Goal: Navigation & Orientation: Find specific page/section

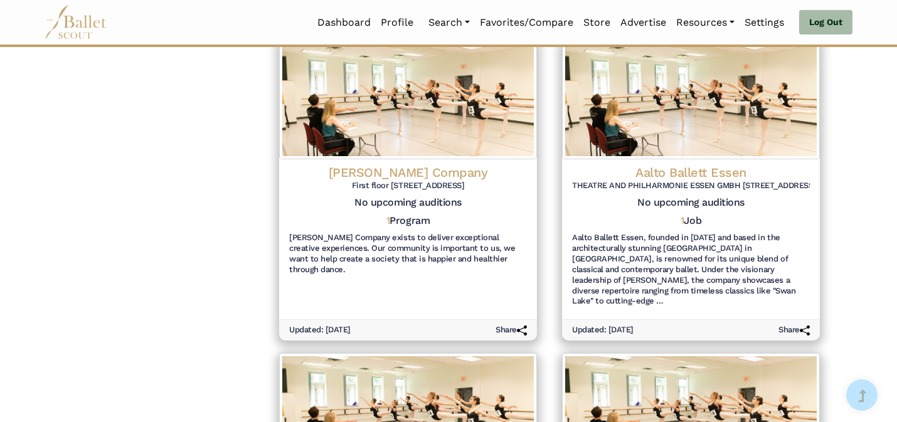
scroll to position [1599, 0]
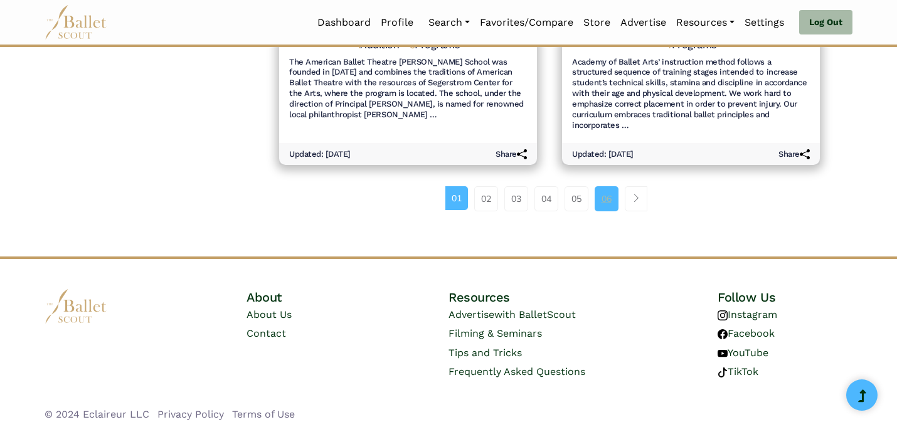
click at [606, 192] on link "06" at bounding box center [607, 198] width 24 height 25
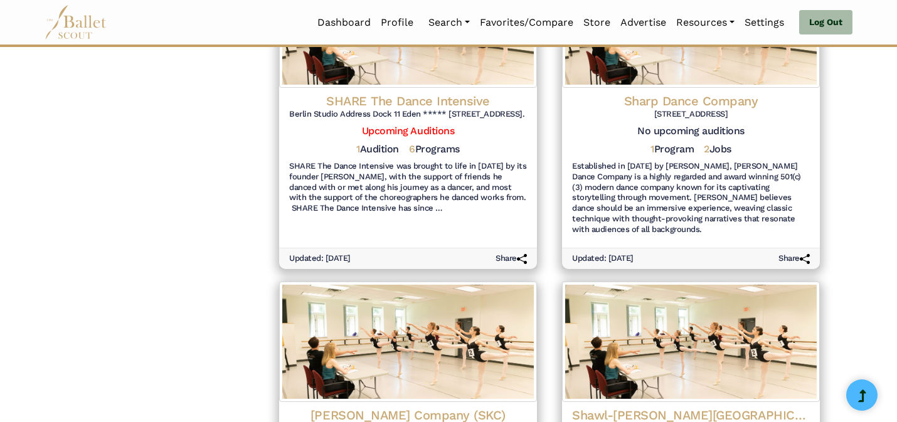
scroll to position [1588, 0]
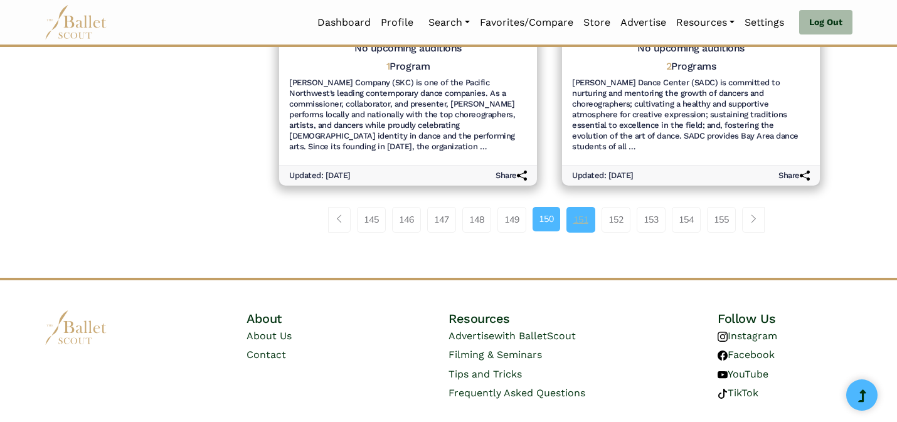
click at [582, 213] on link "151" at bounding box center [580, 219] width 29 height 25
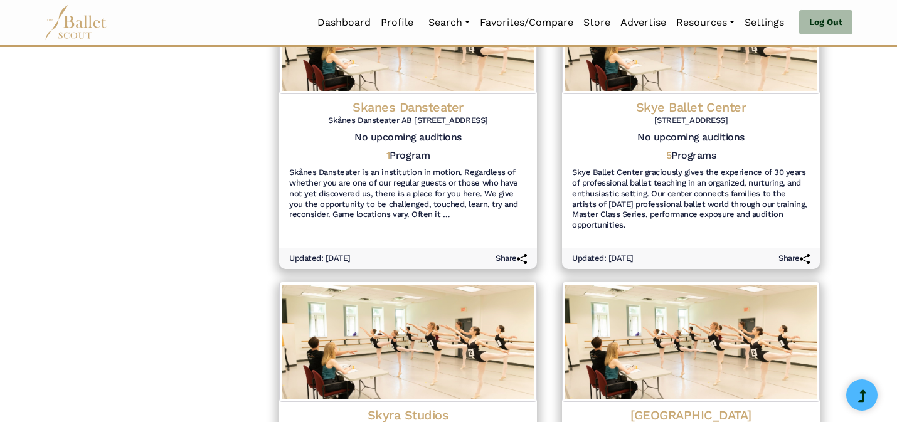
scroll to position [1567, 0]
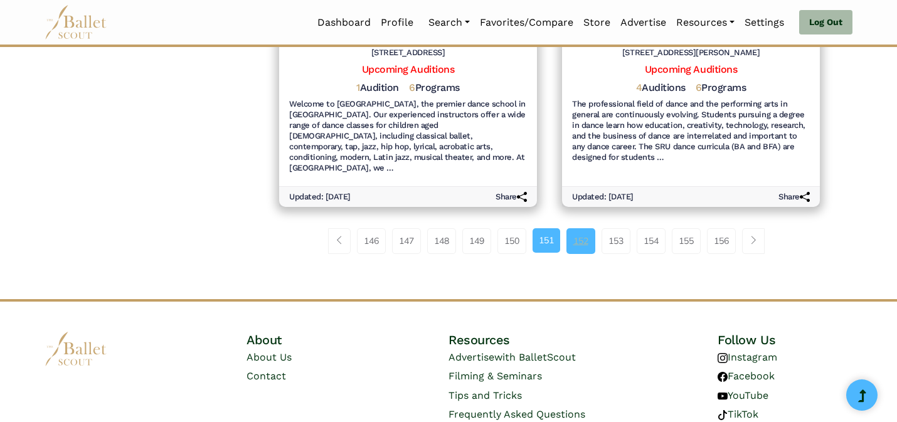
click at [580, 228] on link "152" at bounding box center [580, 240] width 29 height 25
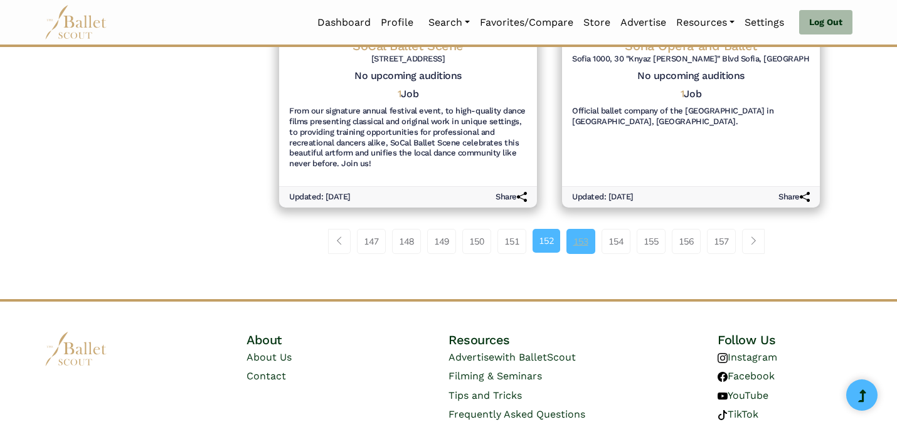
scroll to position [1538, 0]
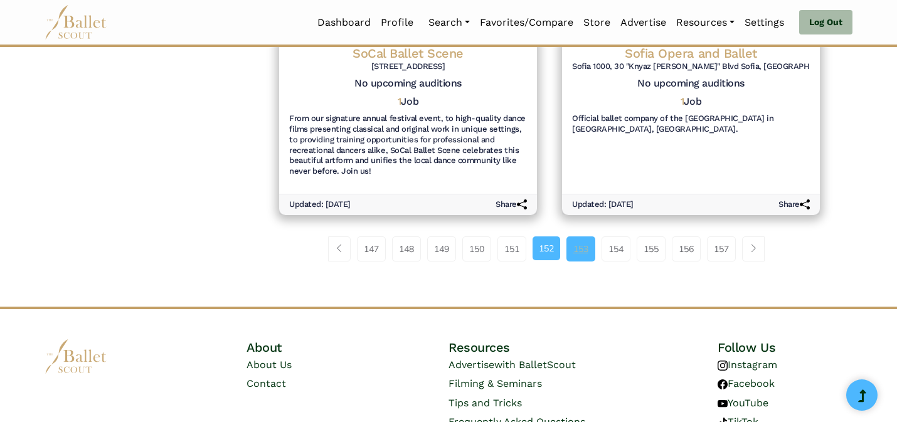
click at [588, 246] on link "153" at bounding box center [580, 248] width 29 height 25
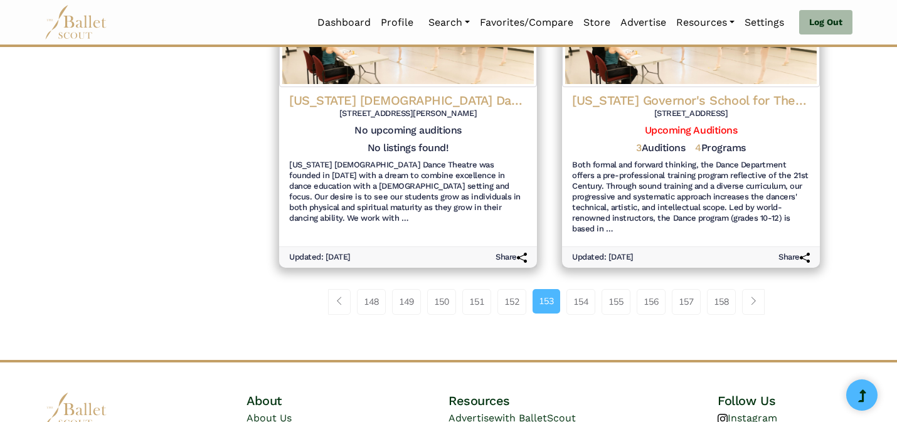
scroll to position [1588, 0]
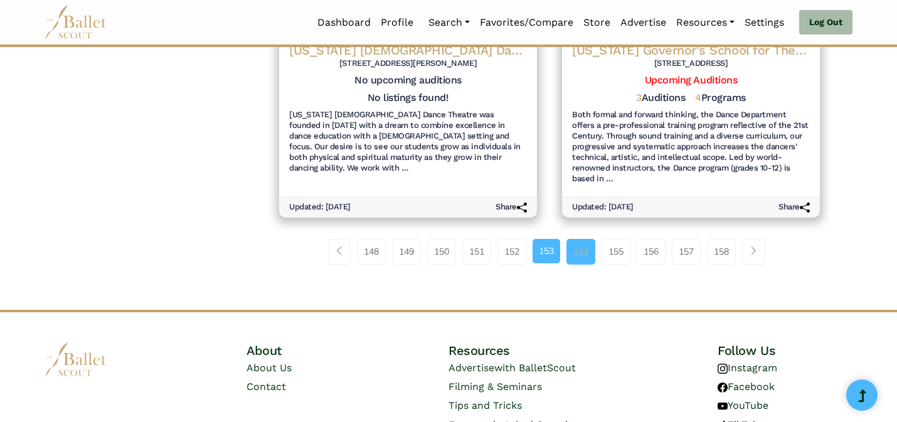
click at [588, 239] on link "154" at bounding box center [580, 251] width 29 height 25
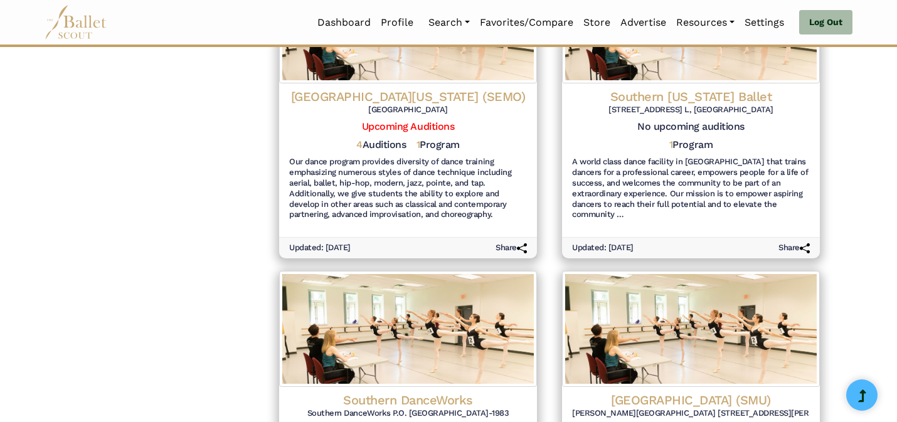
scroll to position [1588, 0]
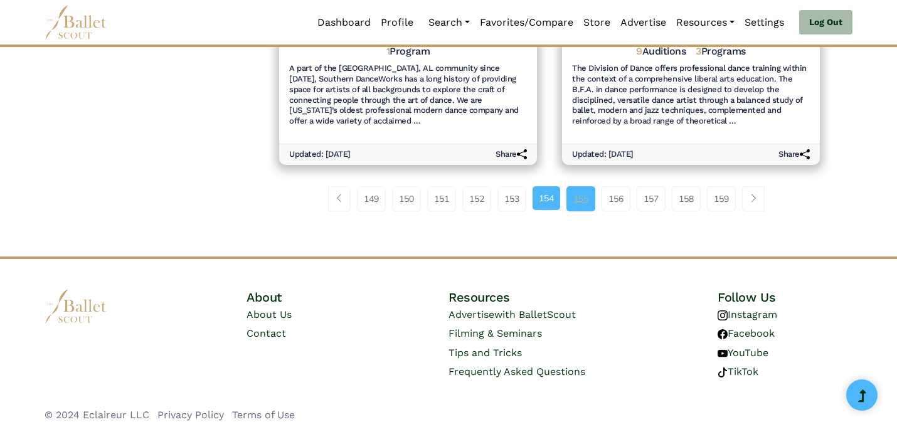
click at [575, 202] on link "155" at bounding box center [580, 198] width 29 height 25
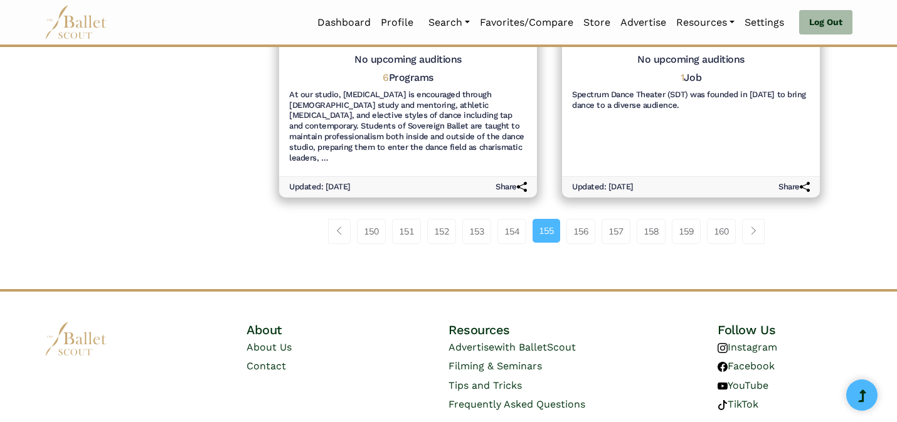
scroll to position [1567, 0]
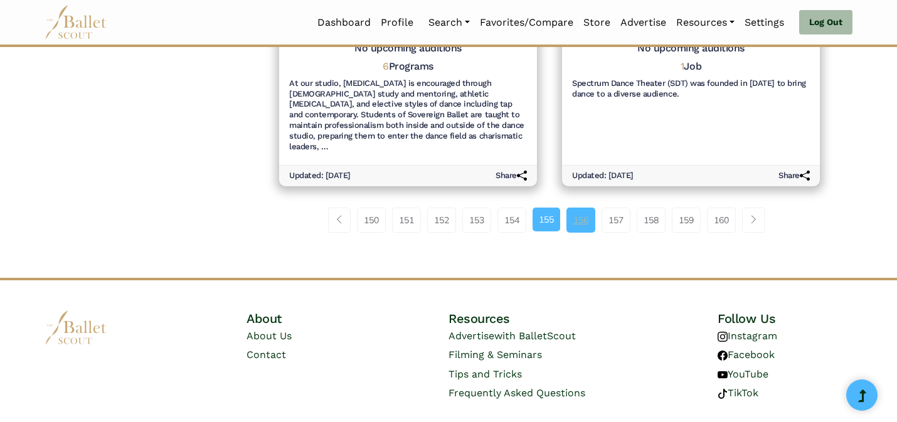
click at [576, 208] on link "156" at bounding box center [580, 220] width 29 height 25
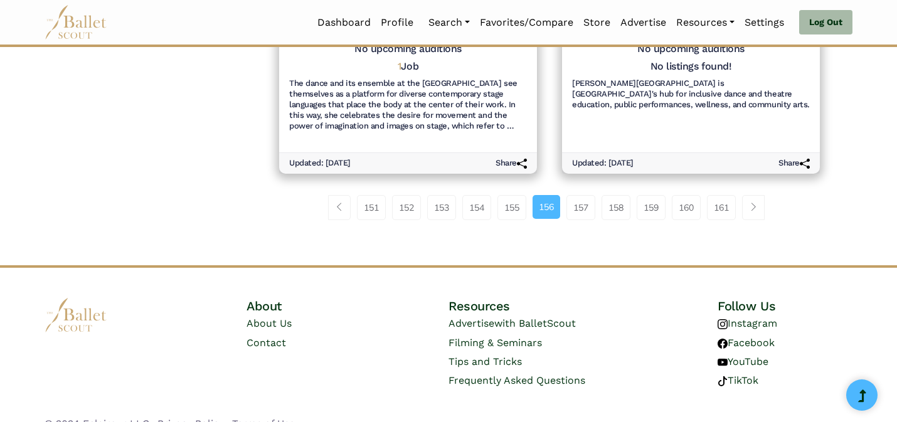
scroll to position [1577, 0]
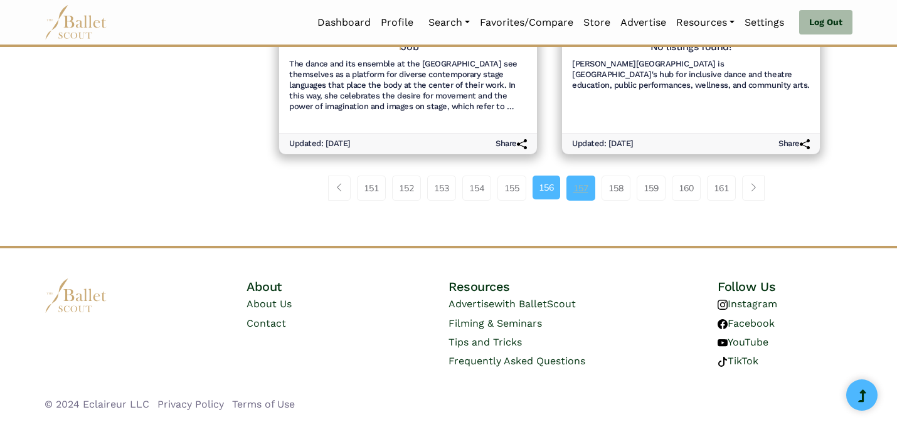
click at [582, 186] on link "157" at bounding box center [580, 188] width 29 height 25
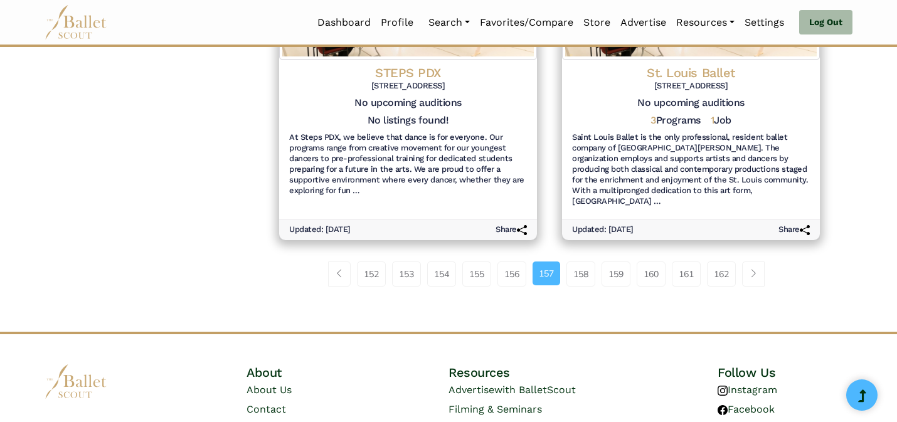
scroll to position [1488, 0]
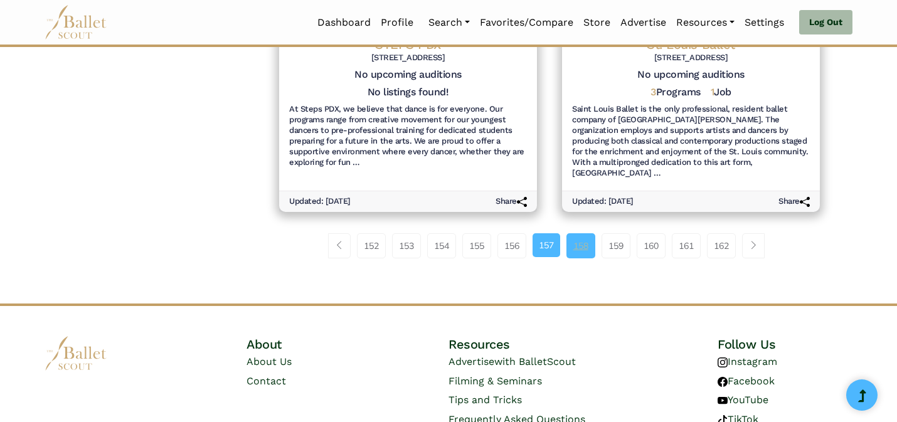
click at [582, 240] on link "158" at bounding box center [580, 245] width 29 height 25
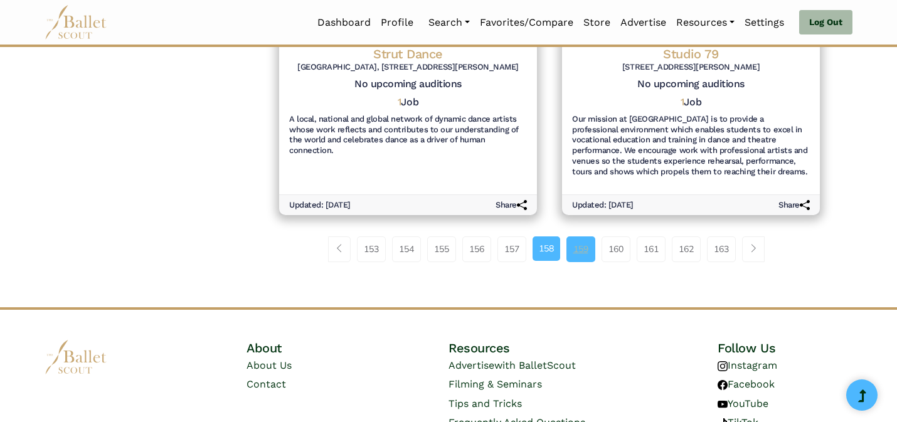
scroll to position [1588, 0]
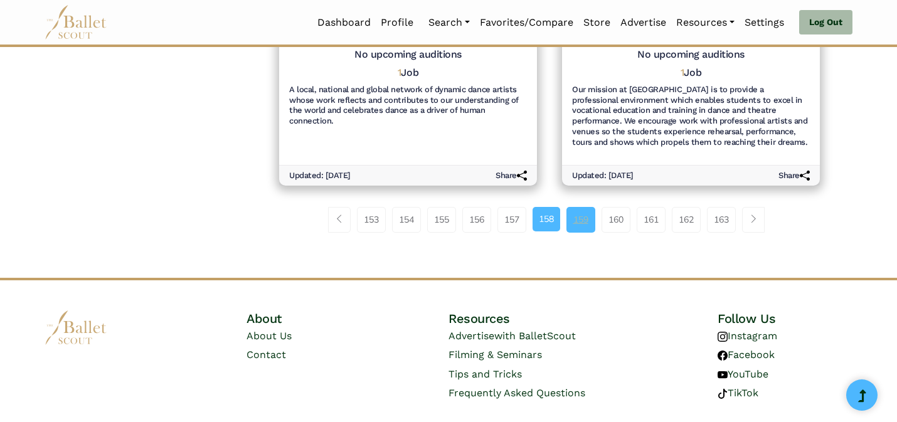
click at [583, 232] on link "159" at bounding box center [580, 219] width 29 height 25
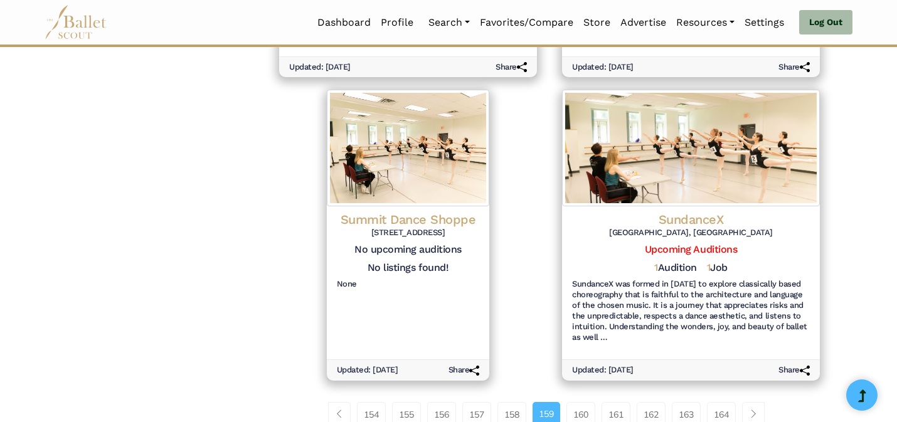
scroll to position [1317, 0]
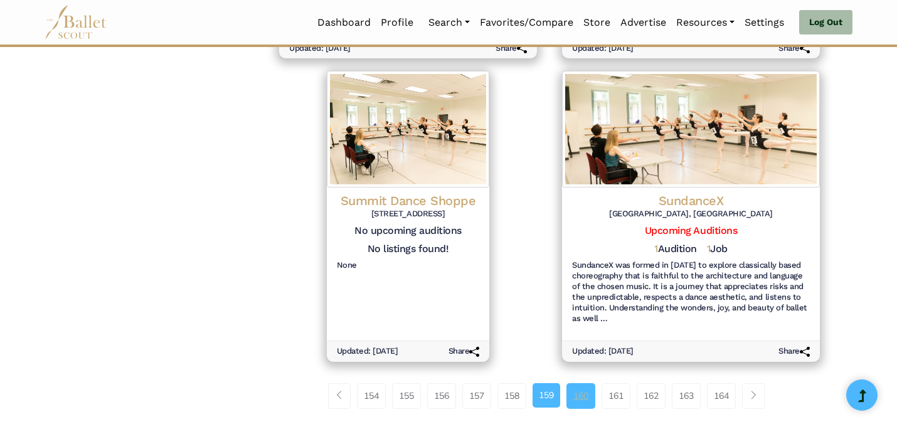
click at [580, 387] on link "160" at bounding box center [580, 395] width 29 height 25
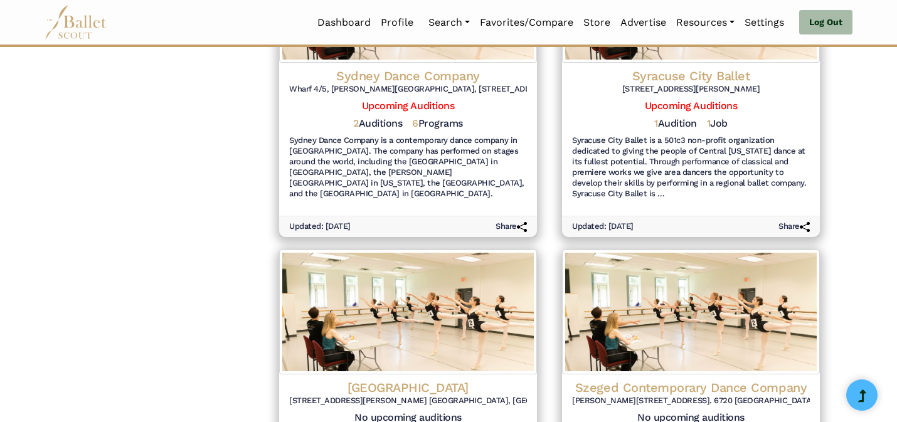
scroll to position [1588, 0]
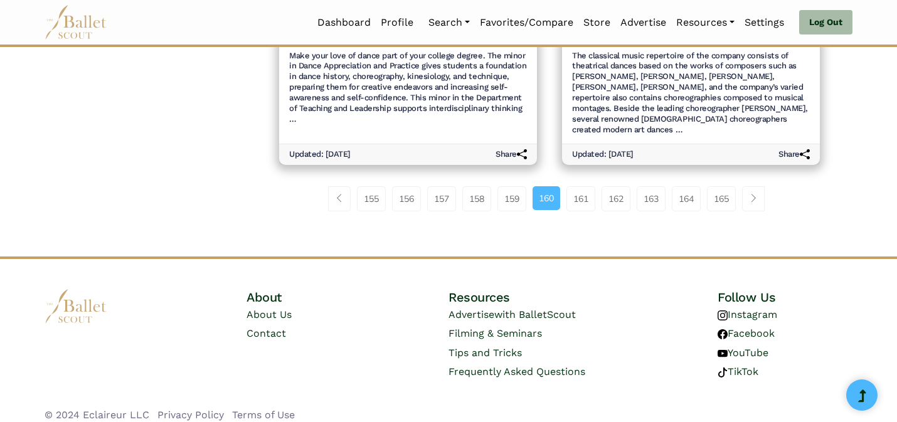
click at [580, 204] on div "155 156 157 158 159 160" at bounding box center [550, 203] width 566 height 65
click at [580, 192] on link "161" at bounding box center [580, 198] width 29 height 25
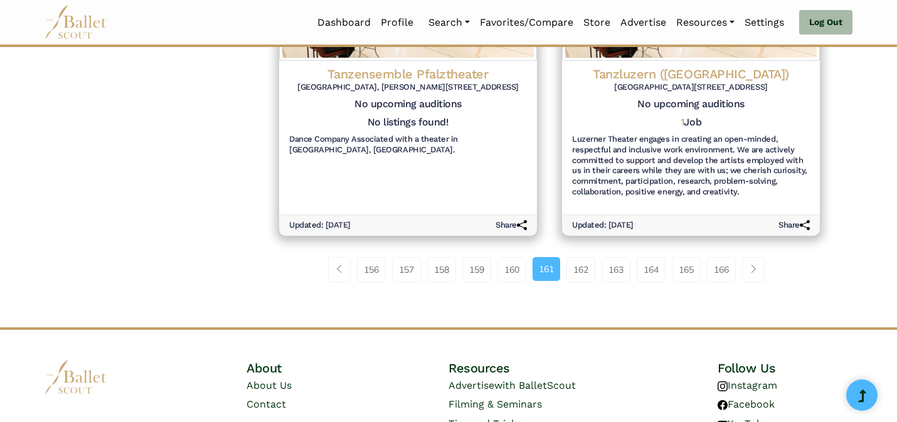
scroll to position [1588, 0]
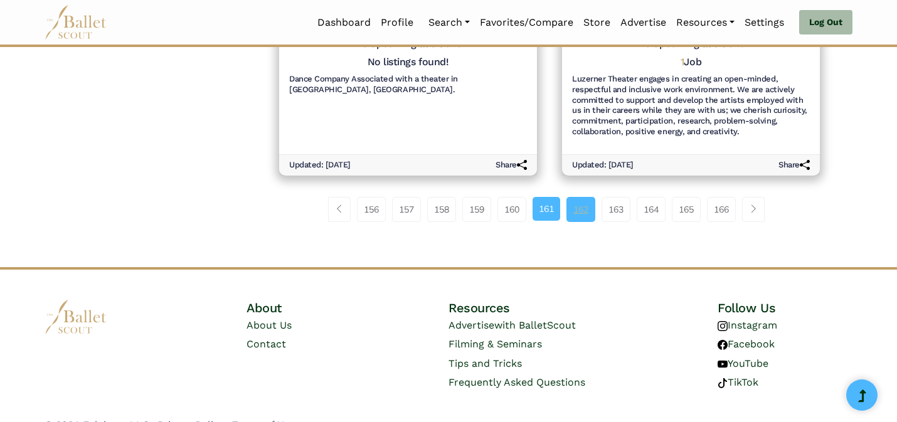
click at [579, 197] on link "162" at bounding box center [580, 209] width 29 height 25
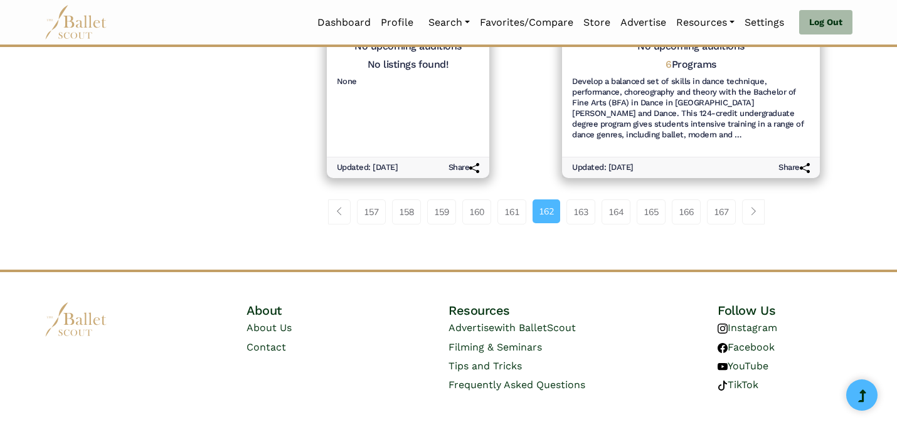
scroll to position [1461, 0]
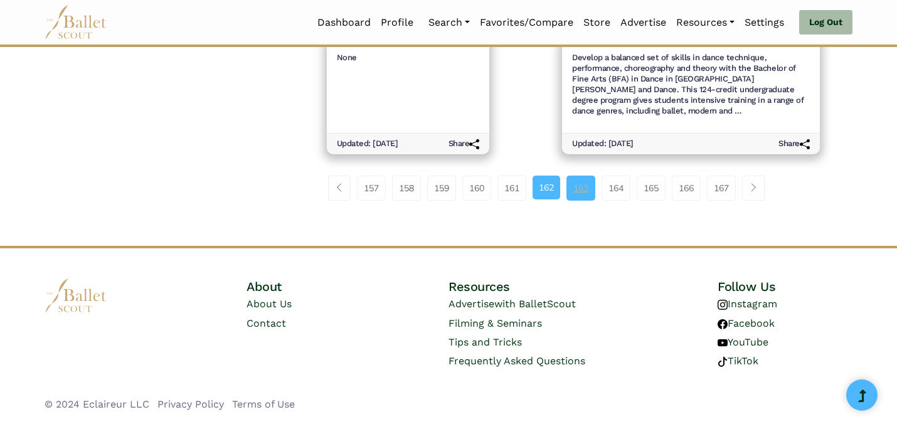
click at [580, 188] on link "163" at bounding box center [580, 188] width 29 height 25
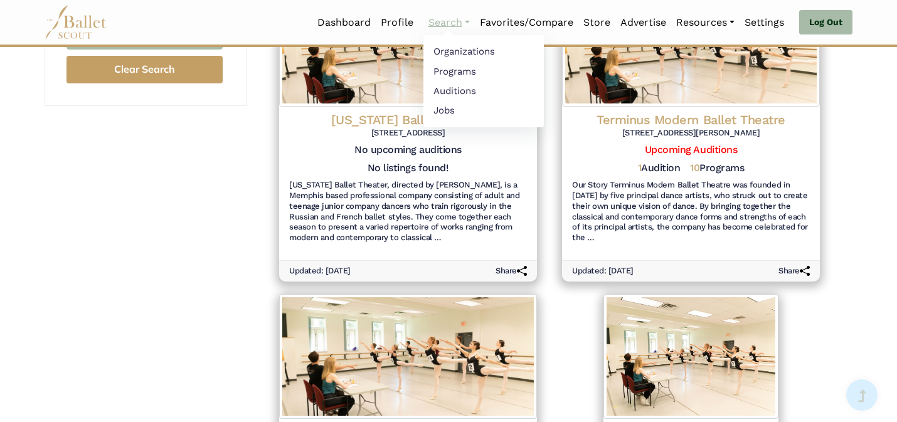
scroll to position [522, 0]
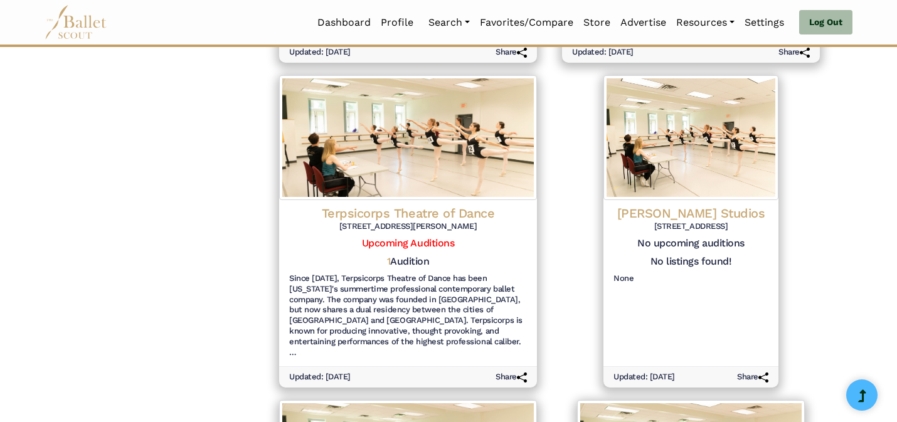
scroll to position [744, 0]
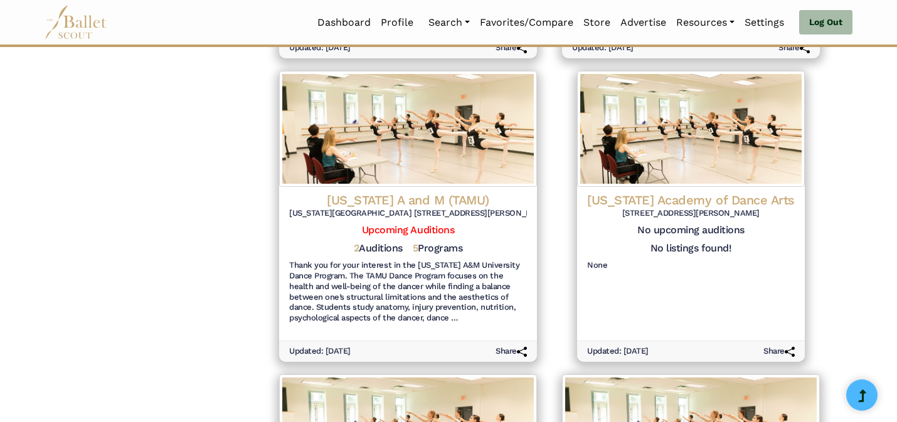
scroll to position [1141, 0]
